Goal: Information Seeking & Learning: Learn about a topic

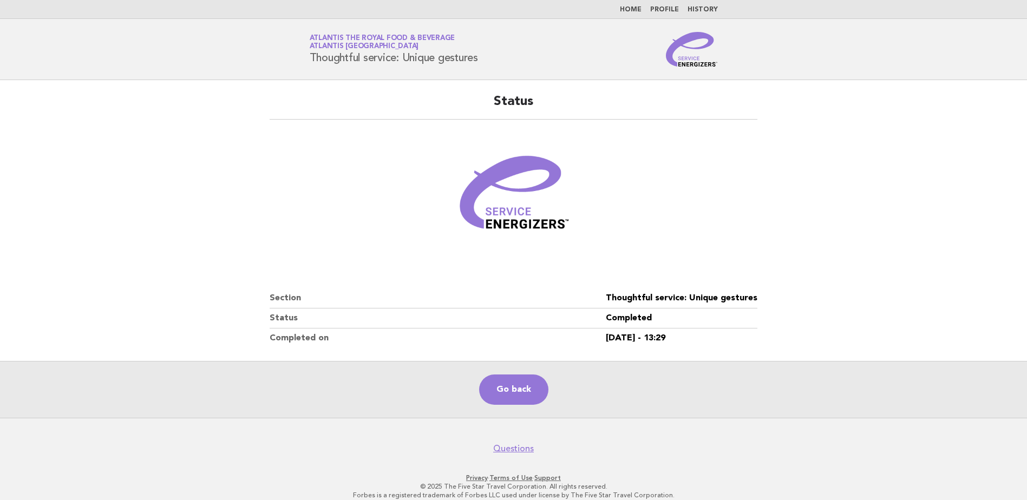
drag, startPoint x: 0, startPoint y: 0, endPoint x: 707, endPoint y: 64, distance: 709.7
click at [707, 64] on img at bounding box center [692, 49] width 52 height 35
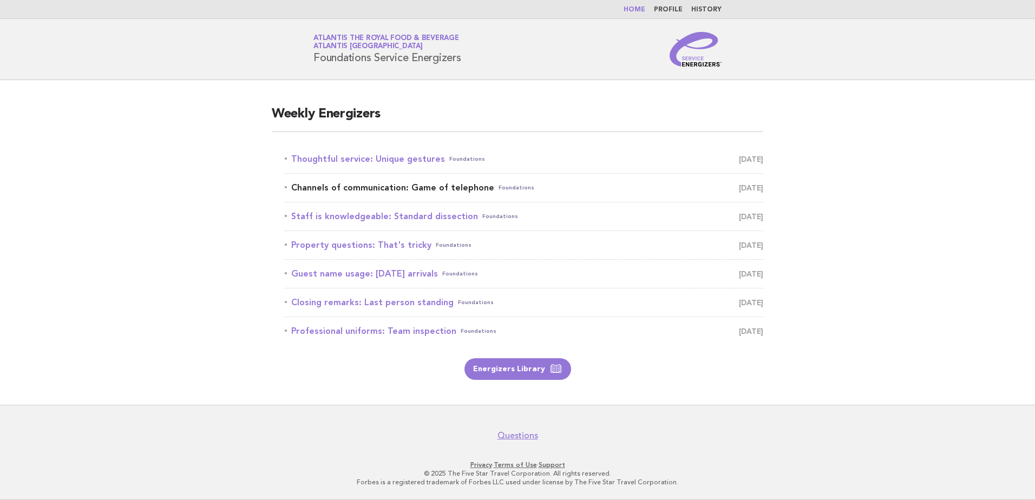
click at [393, 186] on link "Channels of communication: Game of telephone Foundations [DATE]" at bounding box center [524, 187] width 478 height 15
